Goal: Information Seeking & Learning: Compare options

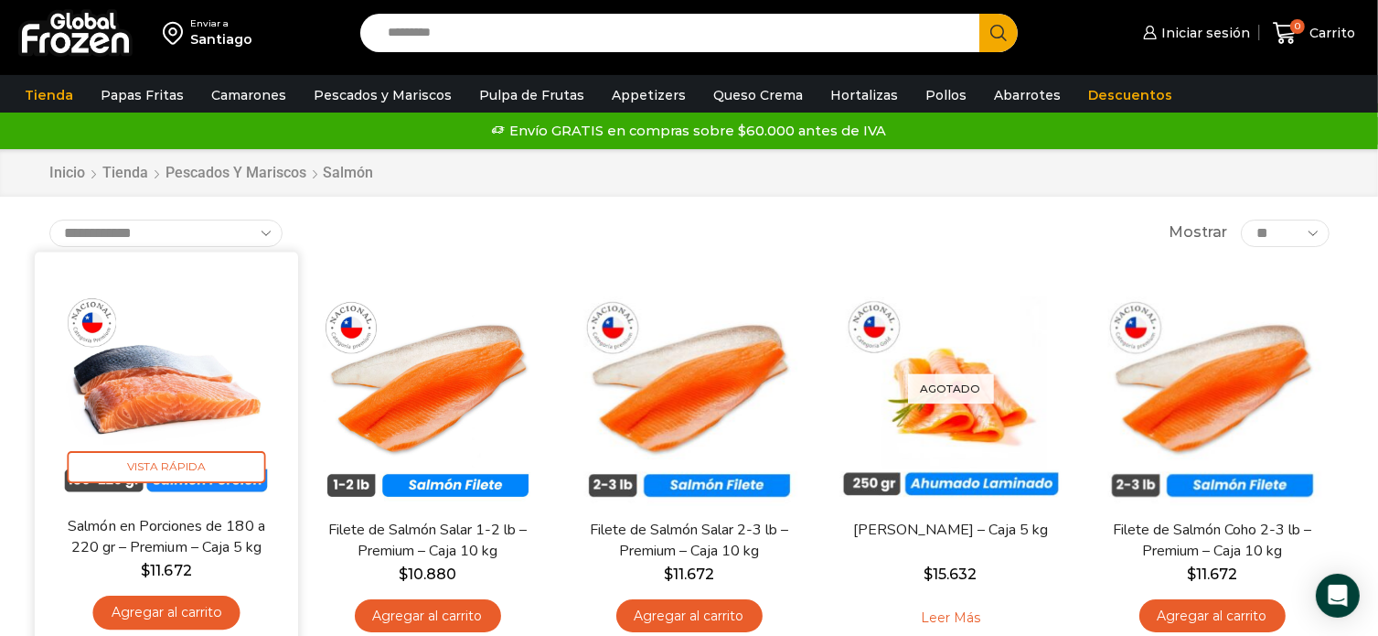
click at [201, 403] on img at bounding box center [166, 383] width 236 height 236
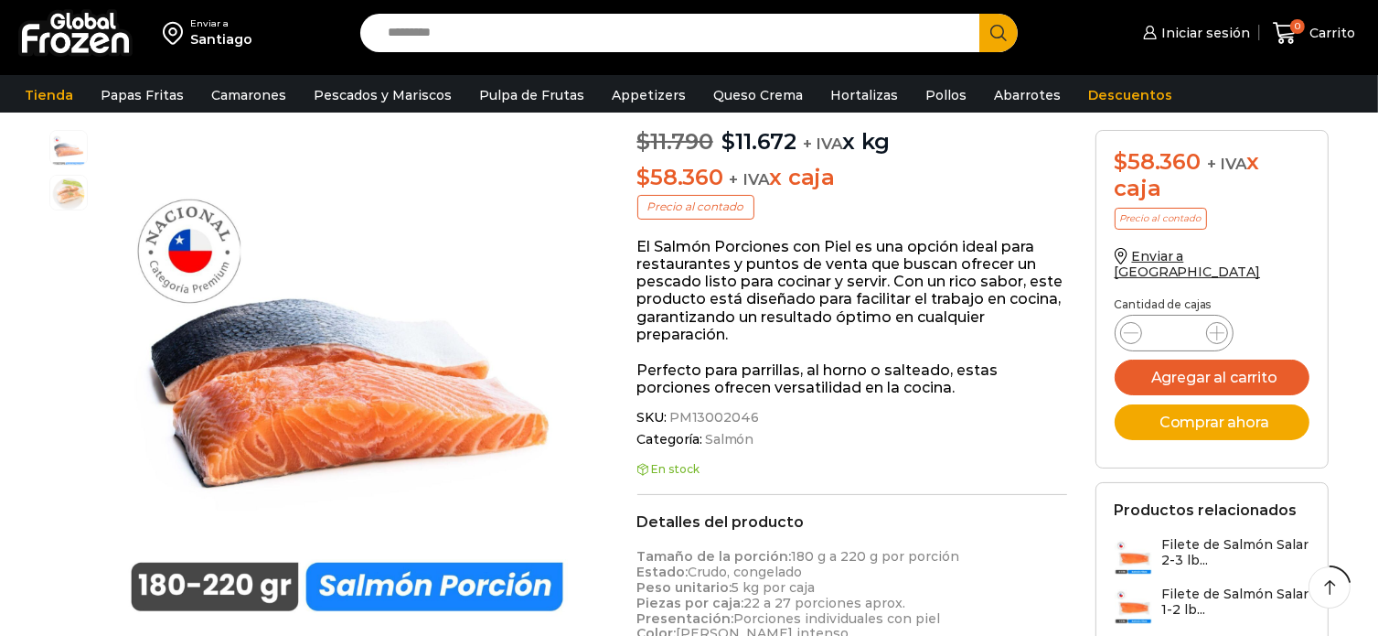
scroll to position [274, 0]
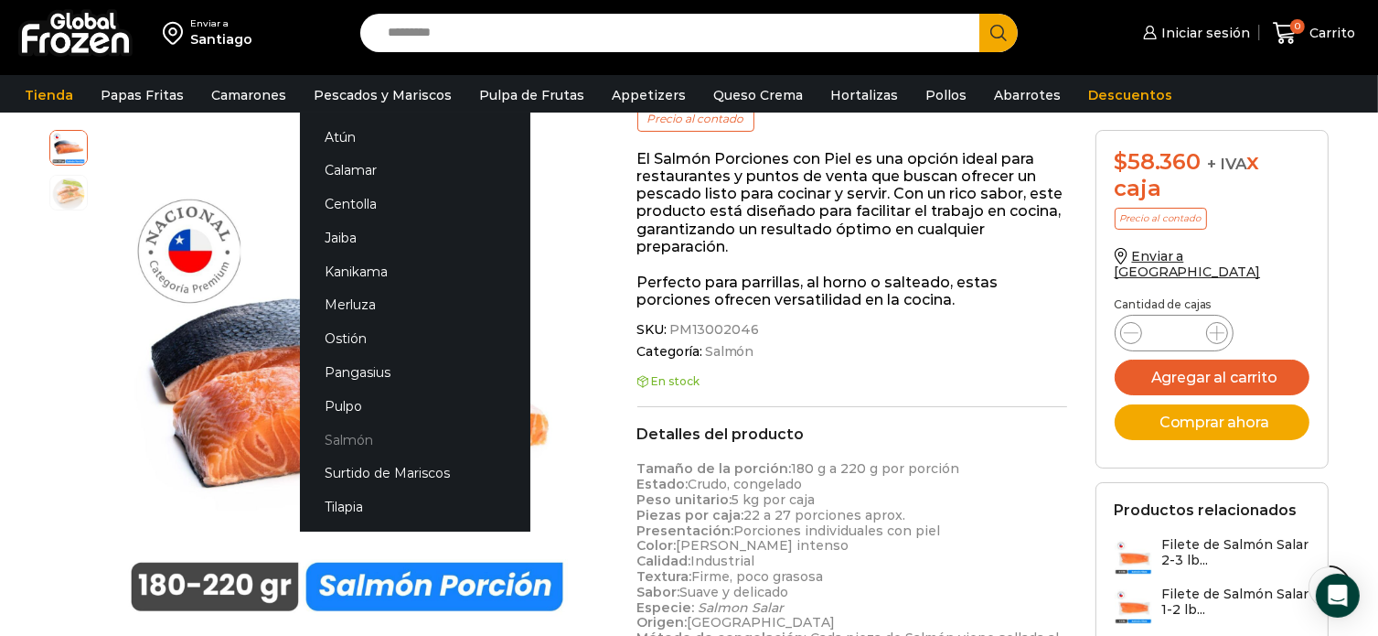
click at [347, 435] on link "Salmón" at bounding box center [415, 439] width 230 height 34
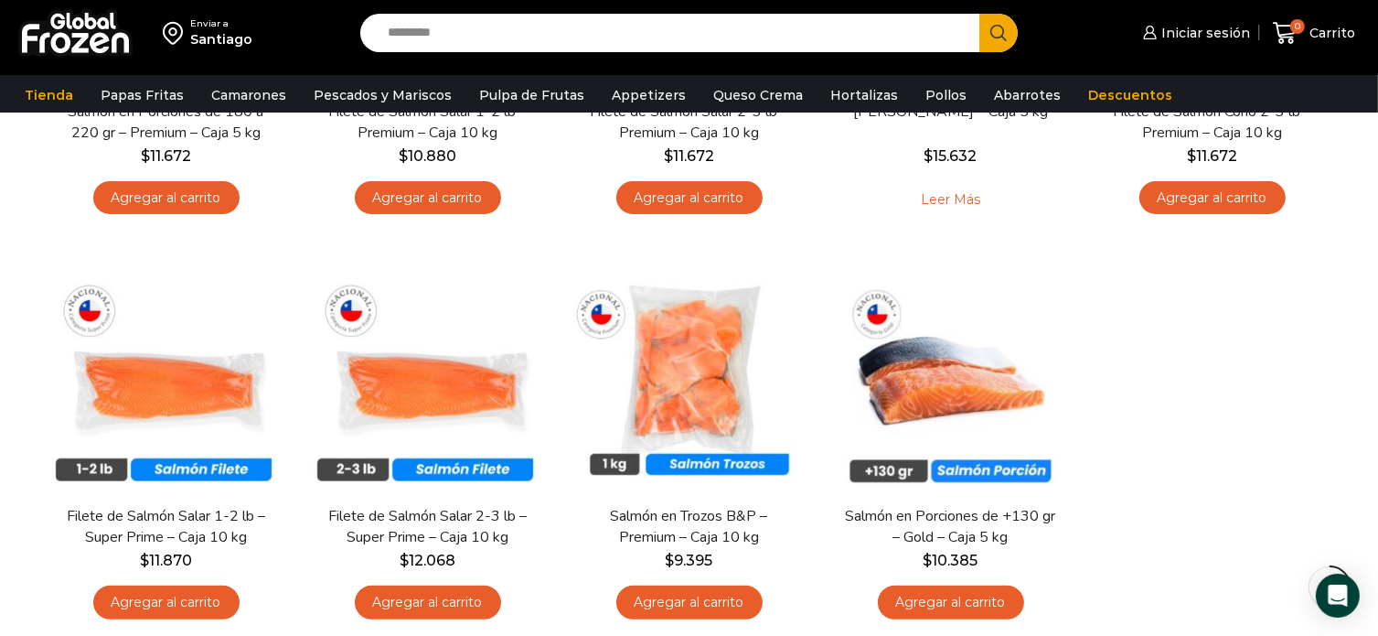
scroll to position [457, 0]
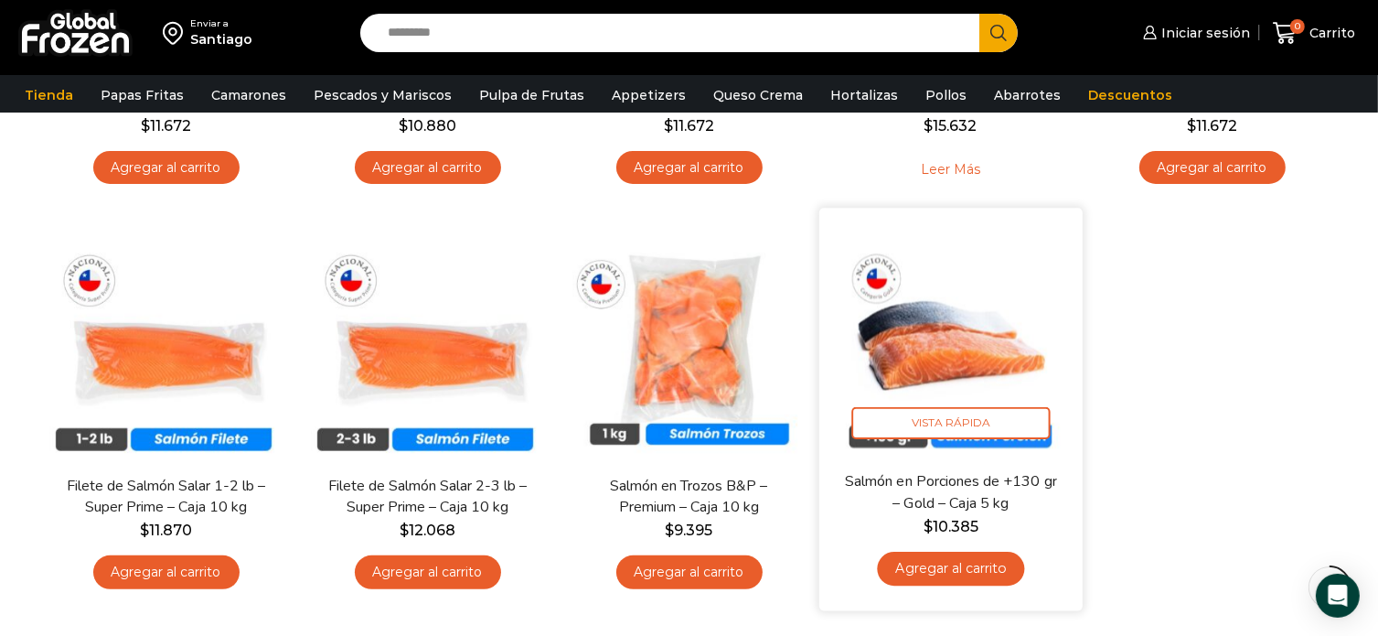
click at [936, 380] on img at bounding box center [951, 339] width 236 height 236
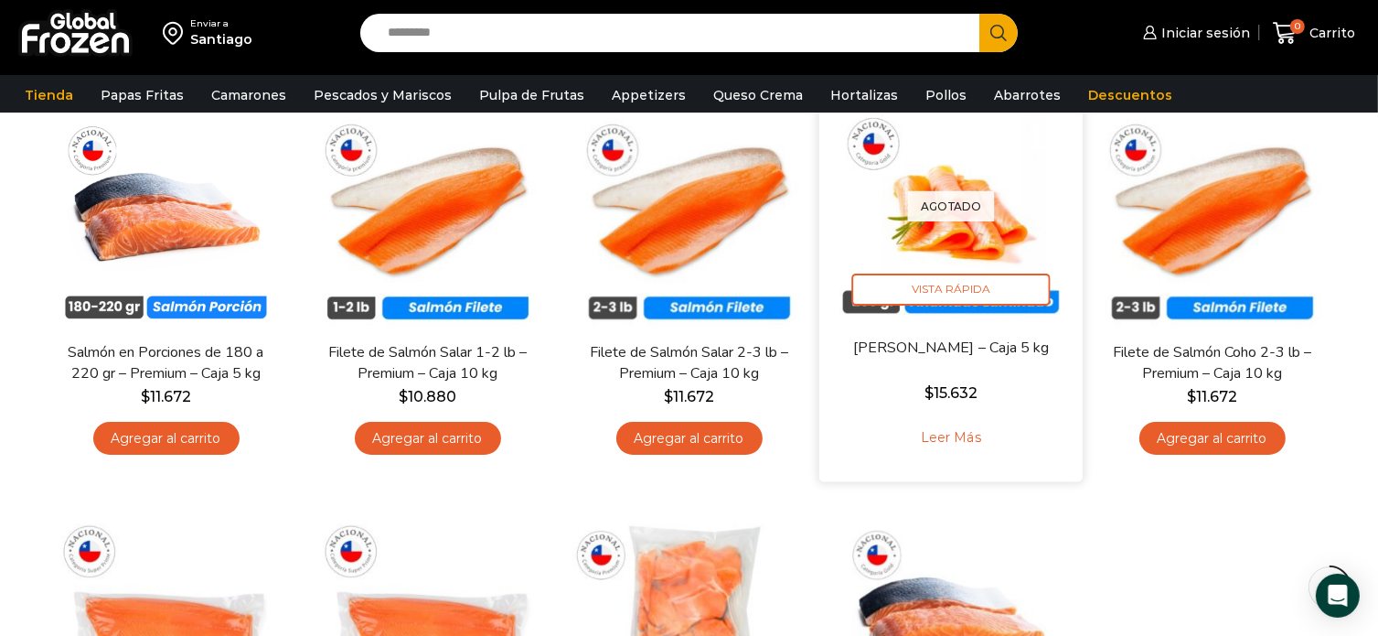
scroll to position [183, 0]
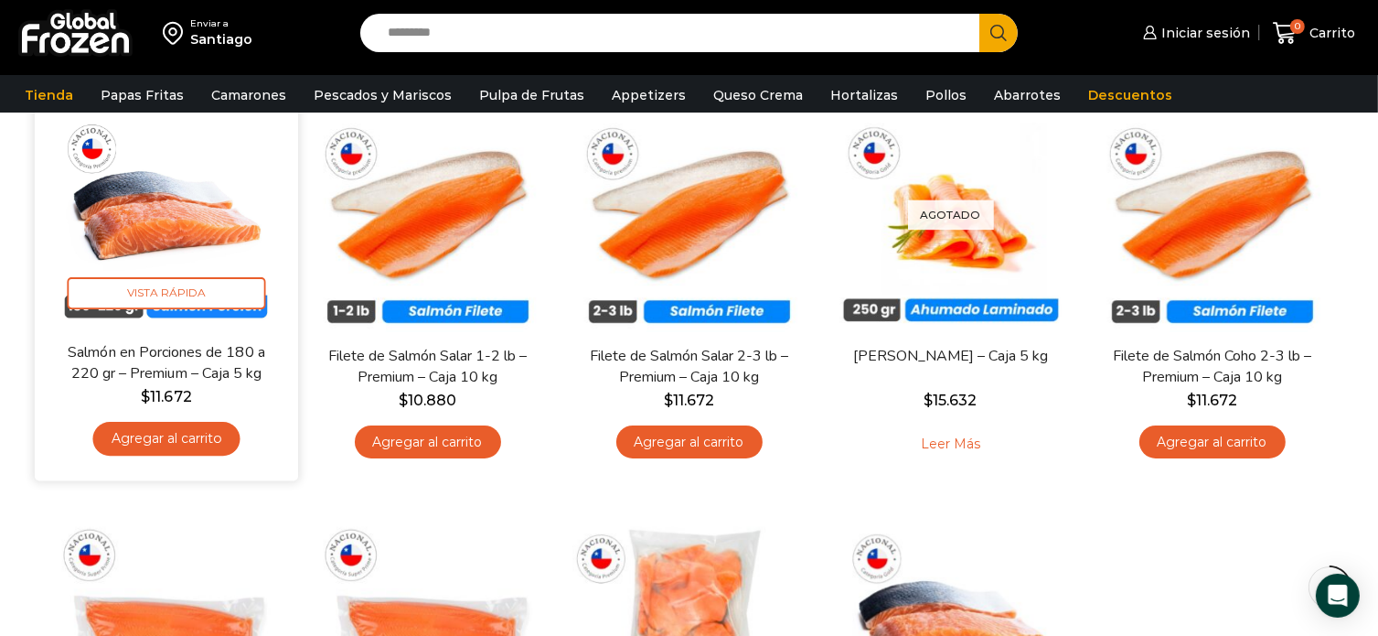
click at [208, 211] on img at bounding box center [166, 209] width 236 height 236
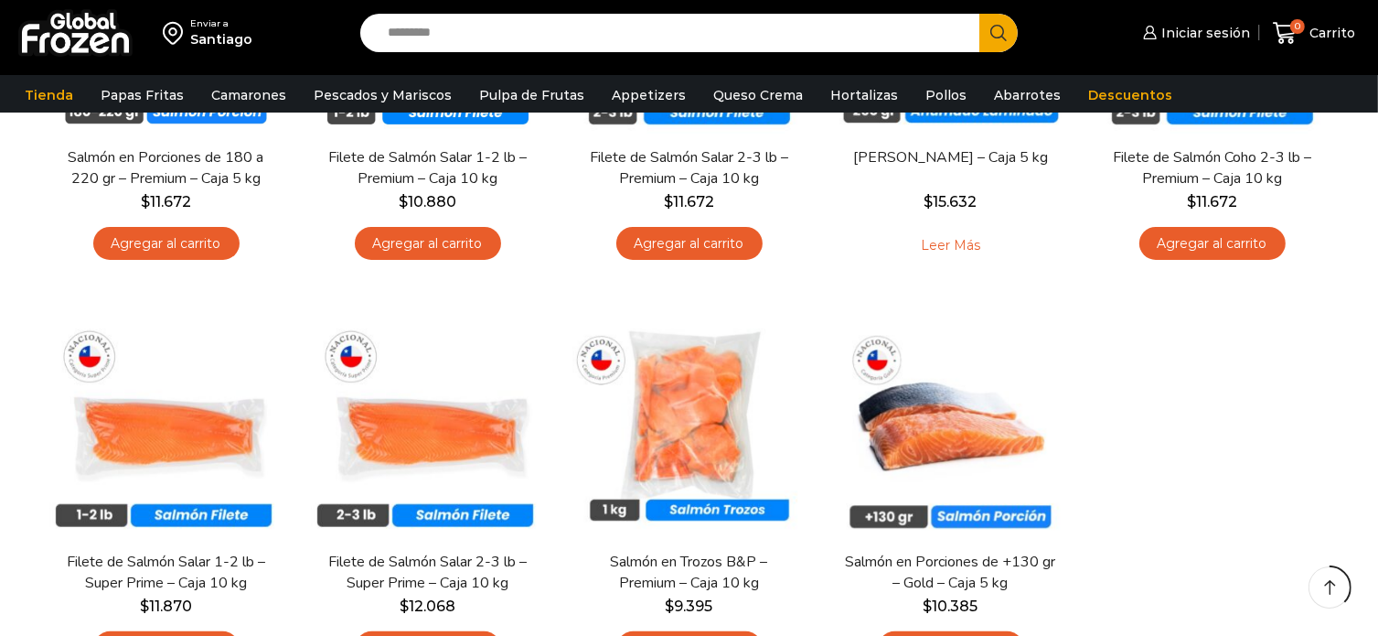
scroll to position [446, 0]
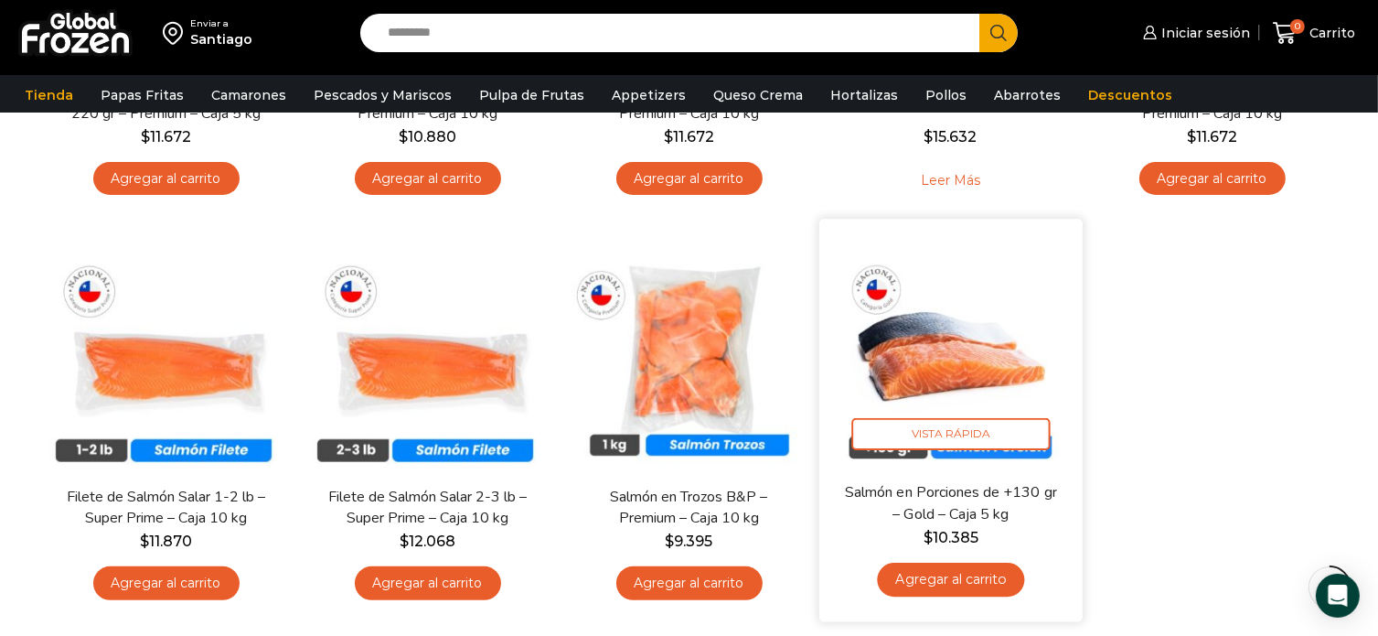
click at [926, 360] on img at bounding box center [951, 350] width 236 height 236
